Goal: Find specific page/section: Find specific page/section

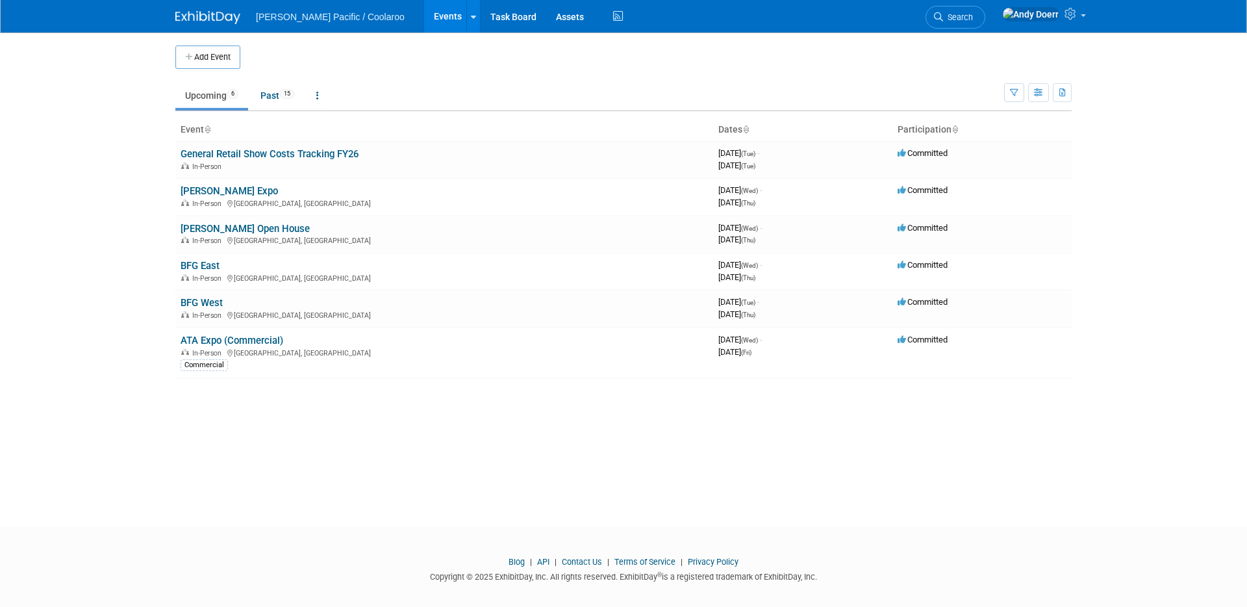
click at [219, 226] on link "[PERSON_NAME] Open House" at bounding box center [245, 229] width 129 height 12
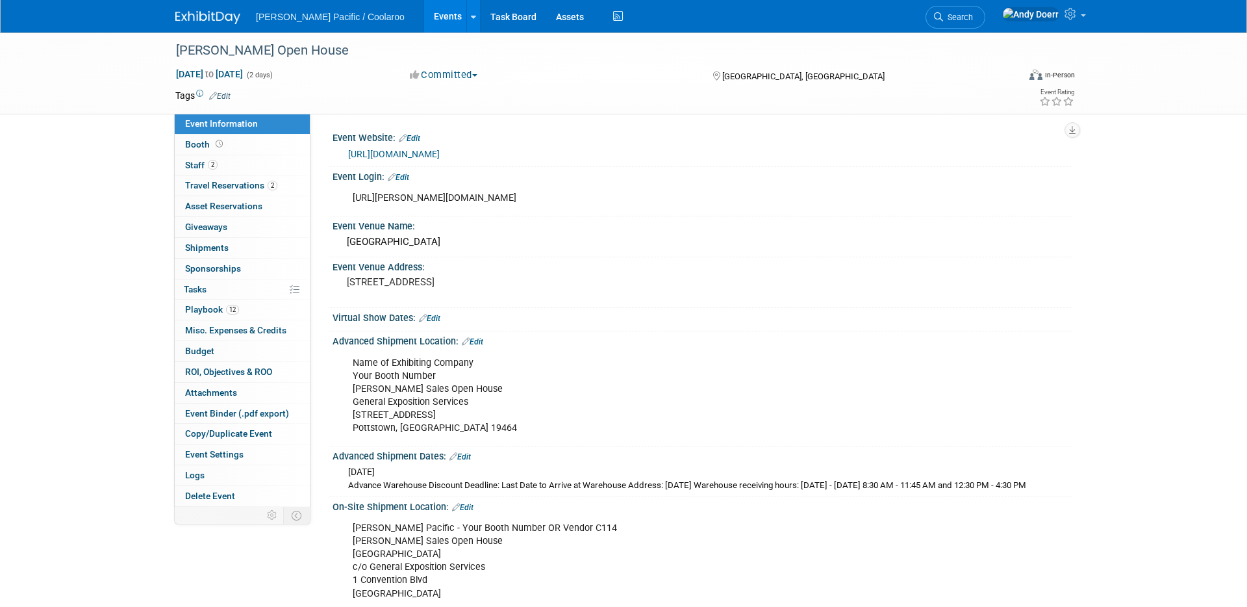
drag, startPoint x: 242, startPoint y: 143, endPoint x: 319, endPoint y: 145, distance: 76.7
click at [242, 143] on link "Booth" at bounding box center [242, 144] width 135 height 20
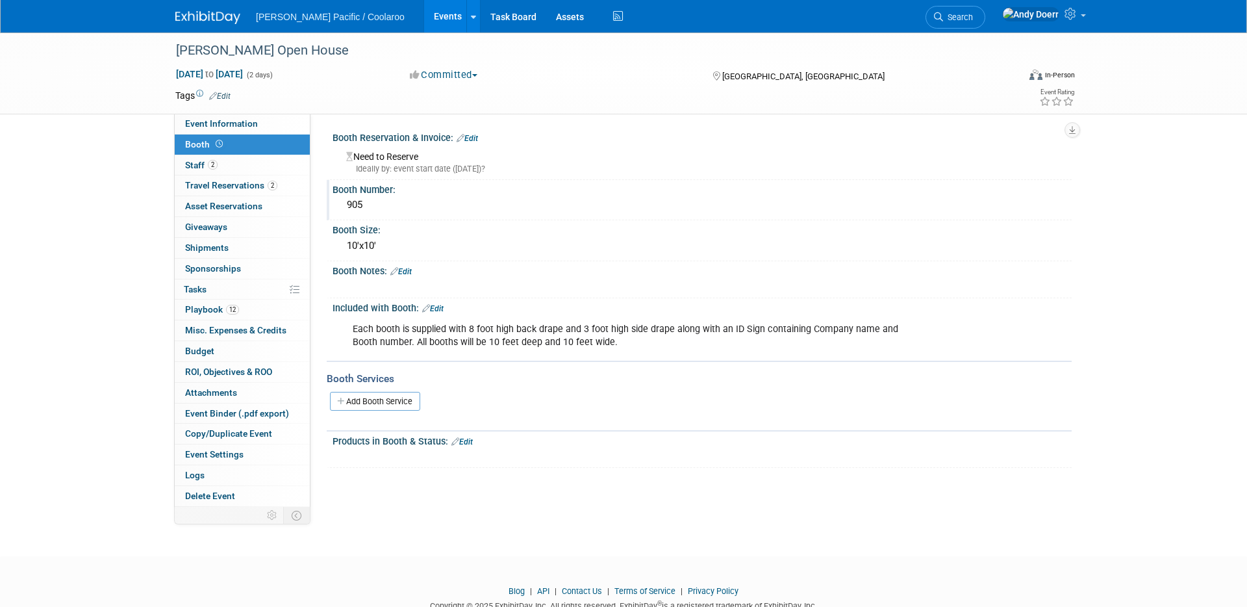
click at [355, 207] on div "905" at bounding box center [702, 205] width 720 height 20
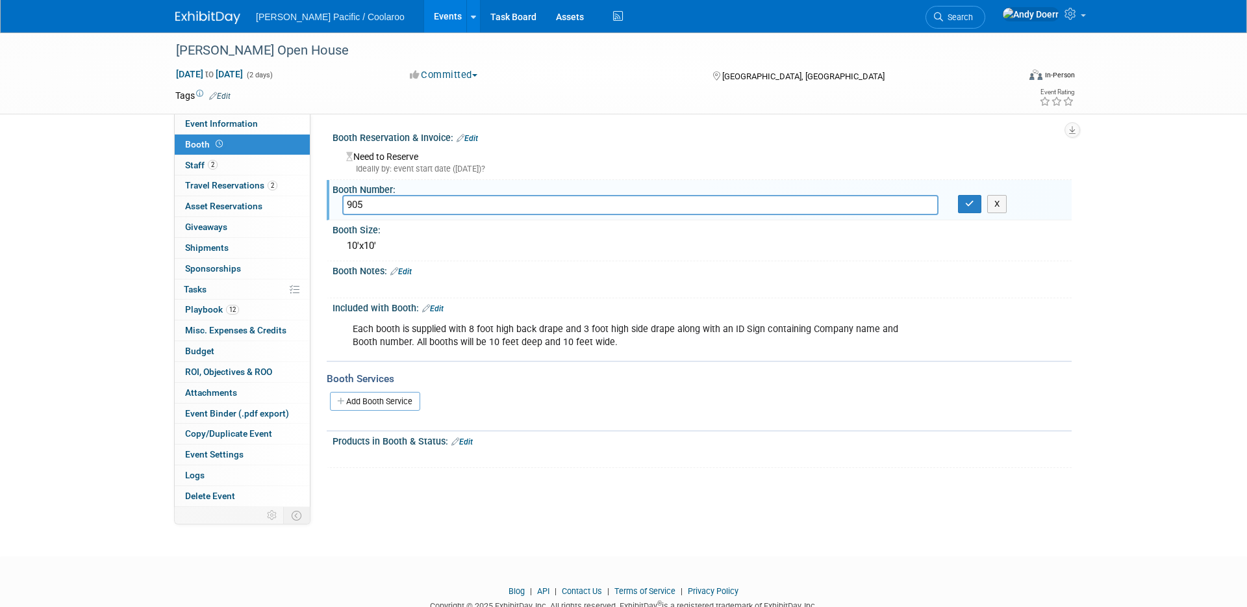
click at [355, 207] on input "905" at bounding box center [640, 205] width 596 height 20
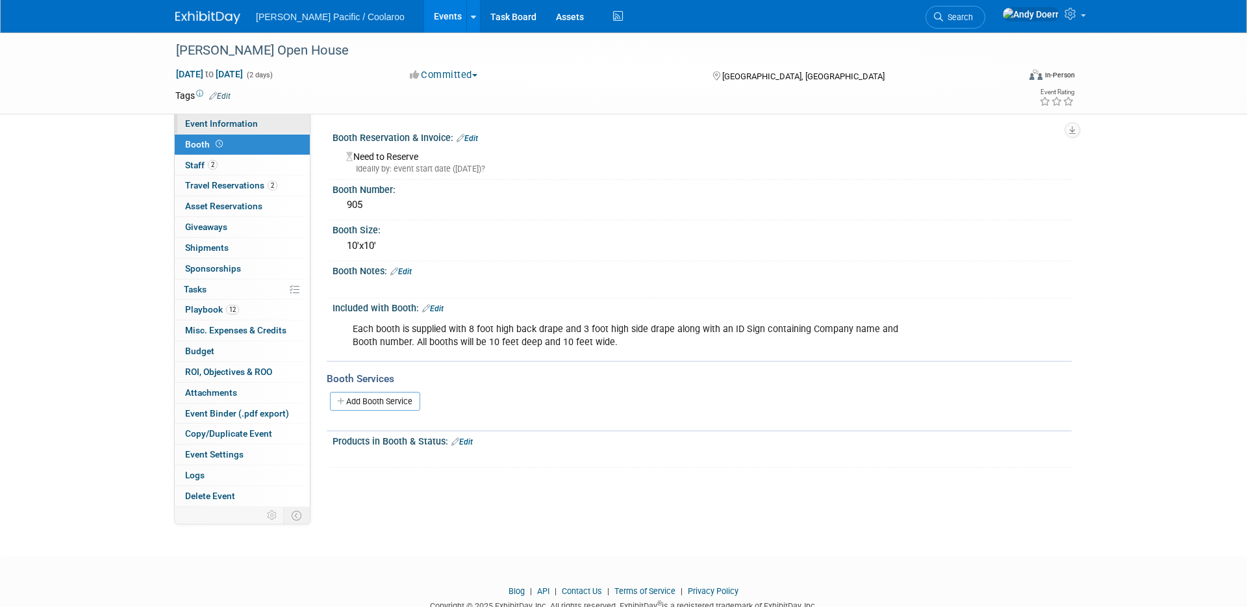
click at [239, 122] on span "Event Information" at bounding box center [221, 123] width 73 height 10
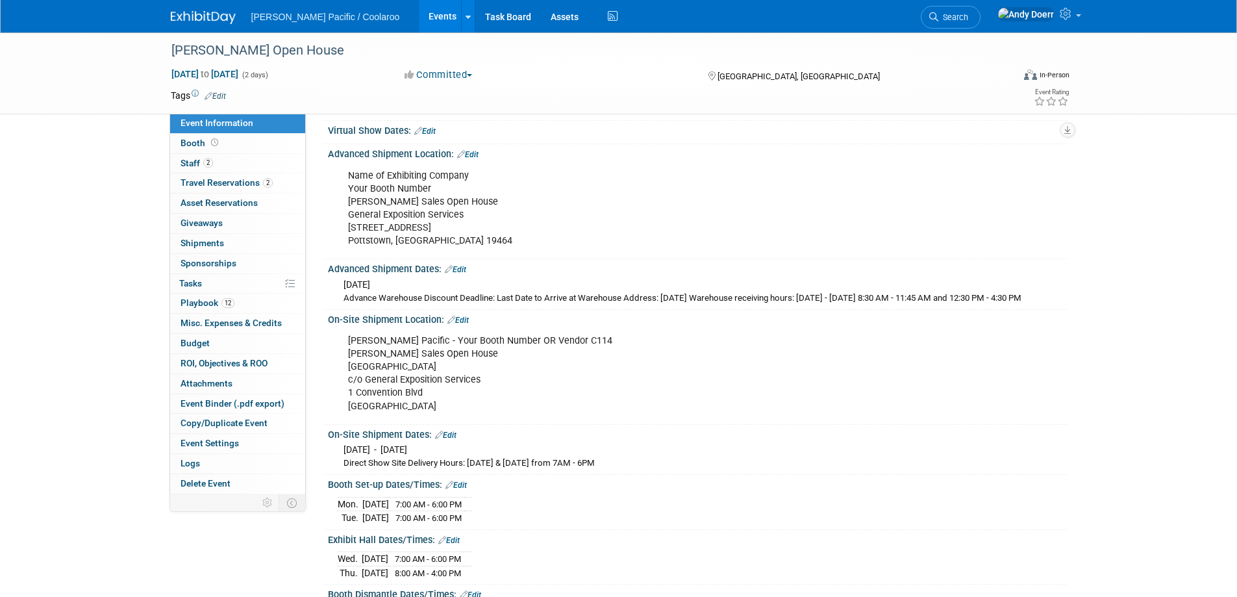
scroll to position [189, 0]
